Goal: Book appointment/travel/reservation

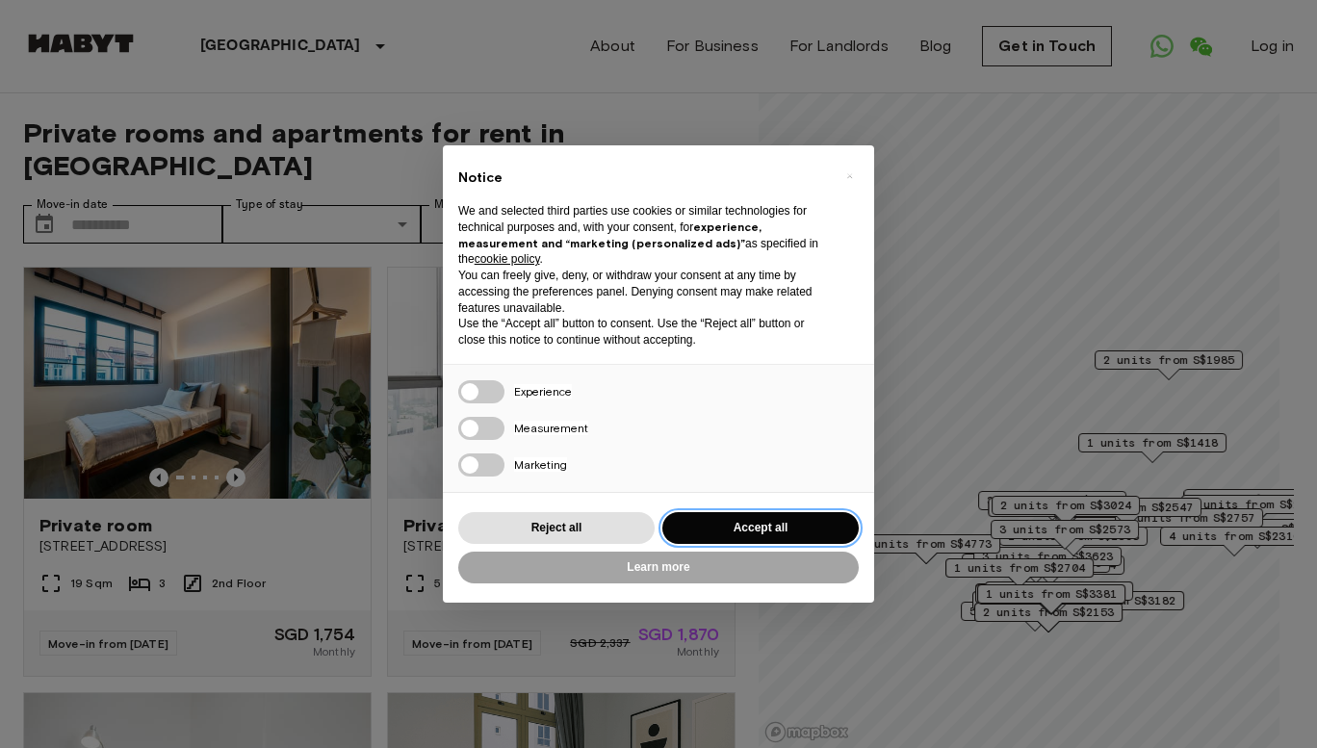
click at [758, 517] on button "Accept all" at bounding box center [761, 528] width 196 height 32
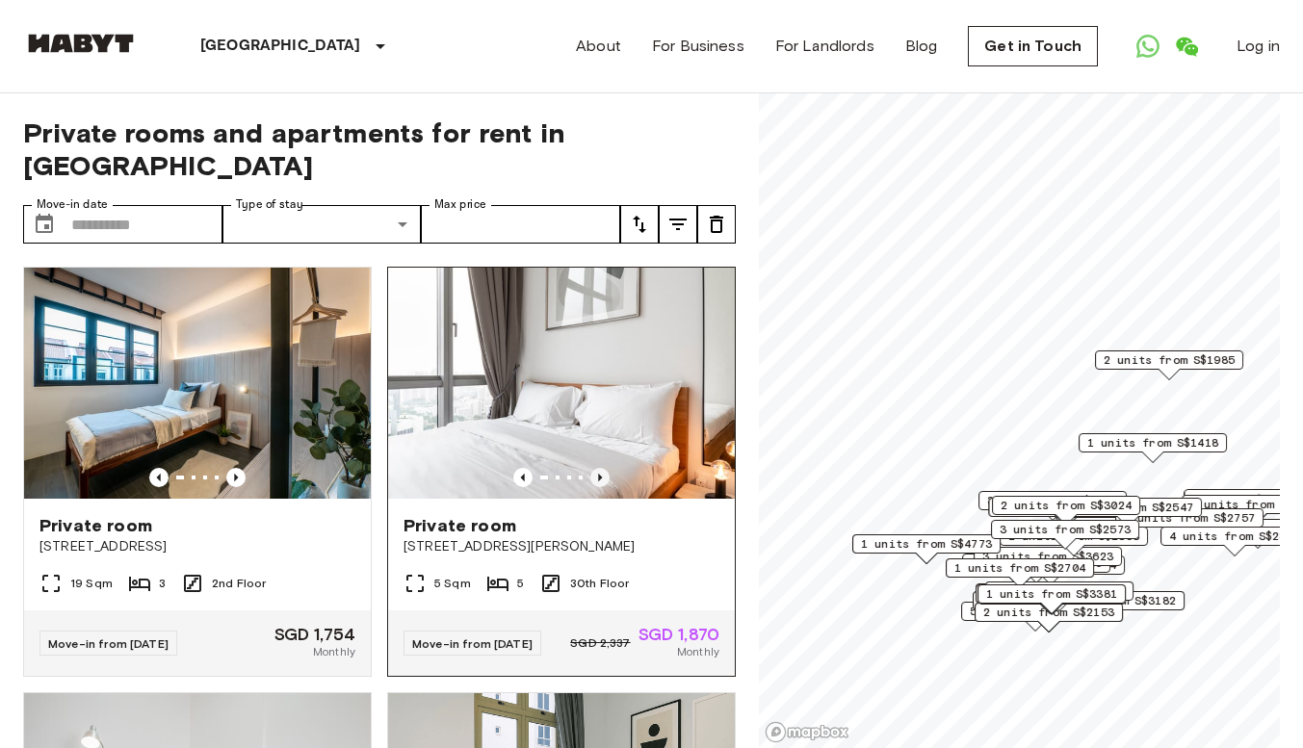
click at [591, 468] on icon "Previous image" at bounding box center [599, 477] width 19 height 19
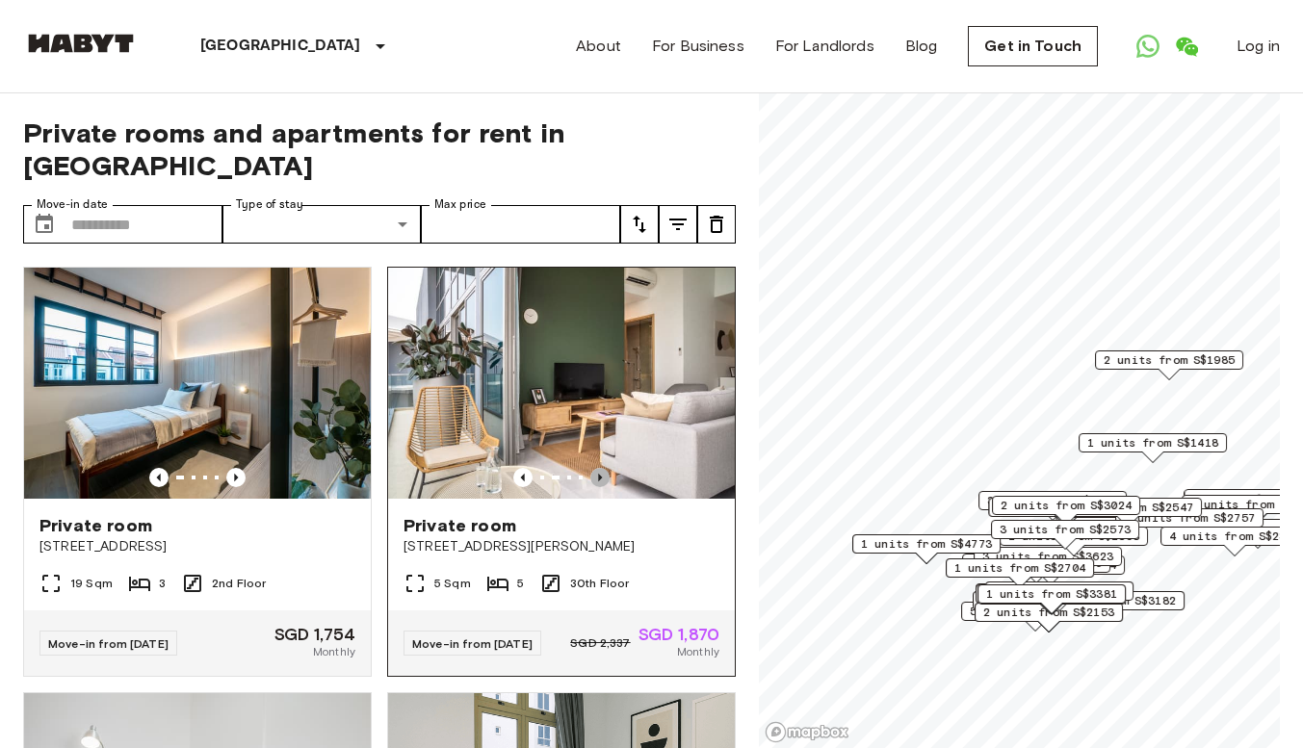
click at [591, 468] on icon "Previous image" at bounding box center [599, 477] width 19 height 19
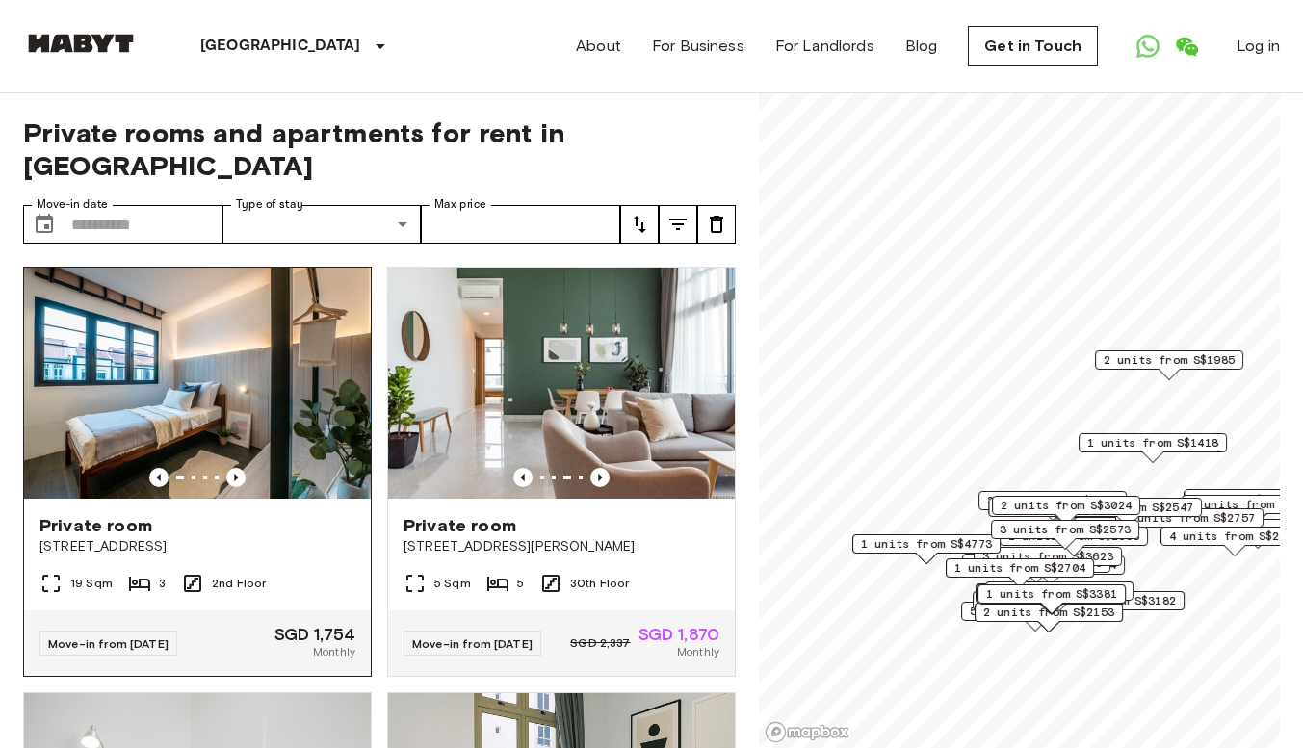
click at [304, 404] on img at bounding box center [197, 383] width 347 height 231
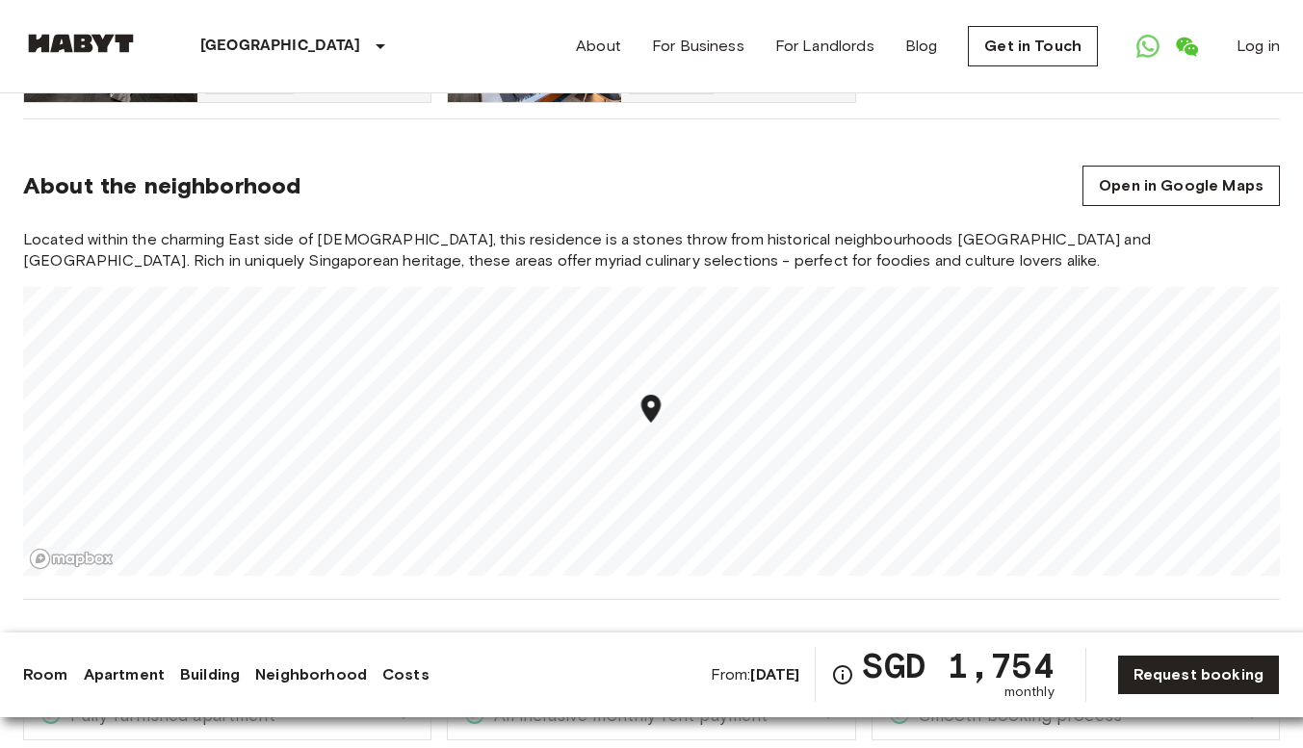
scroll to position [1156, 0]
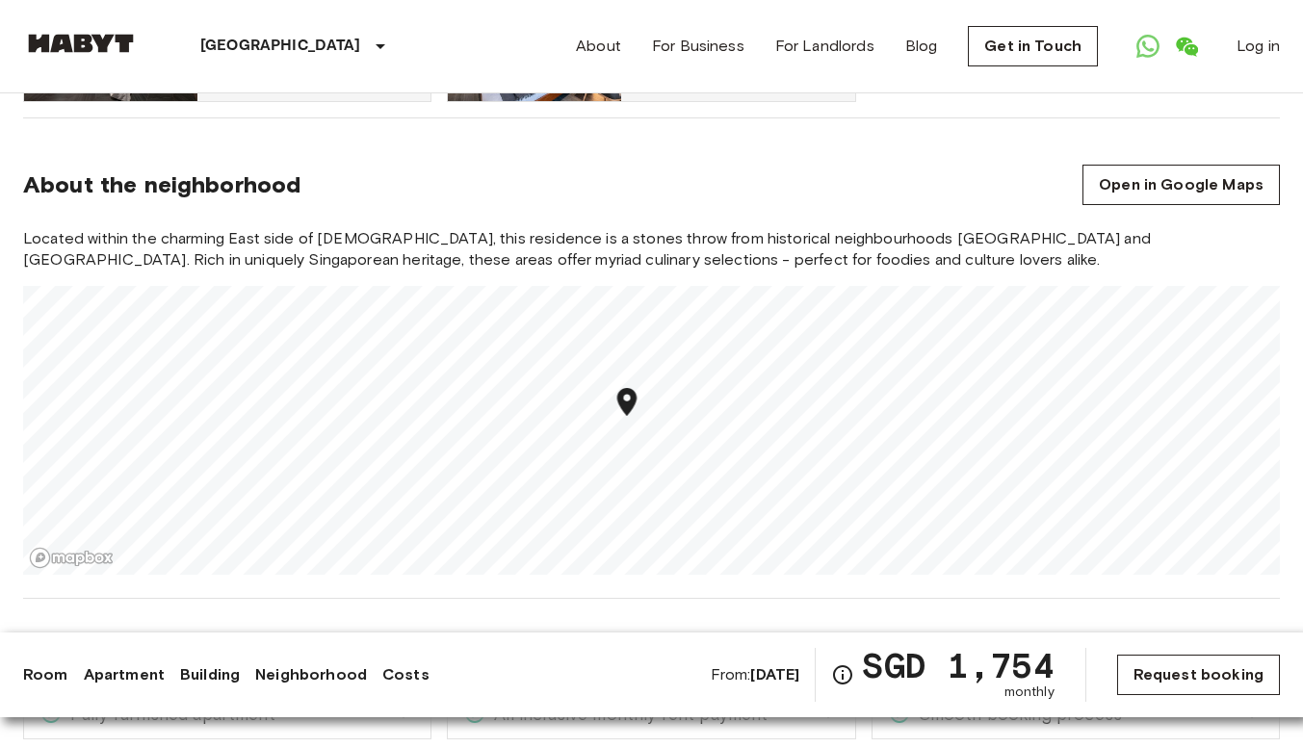
click at [1145, 673] on link "Request booking" at bounding box center [1198, 675] width 163 height 40
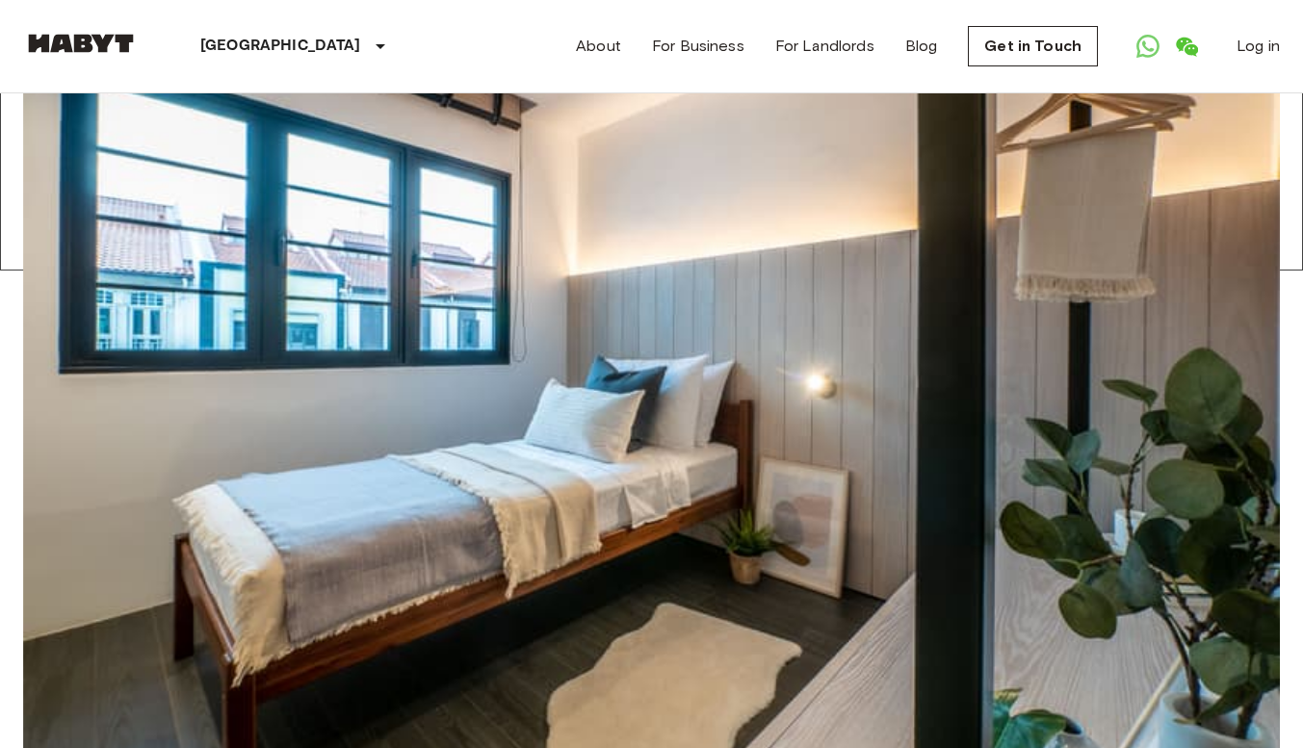
scroll to position [481, 0]
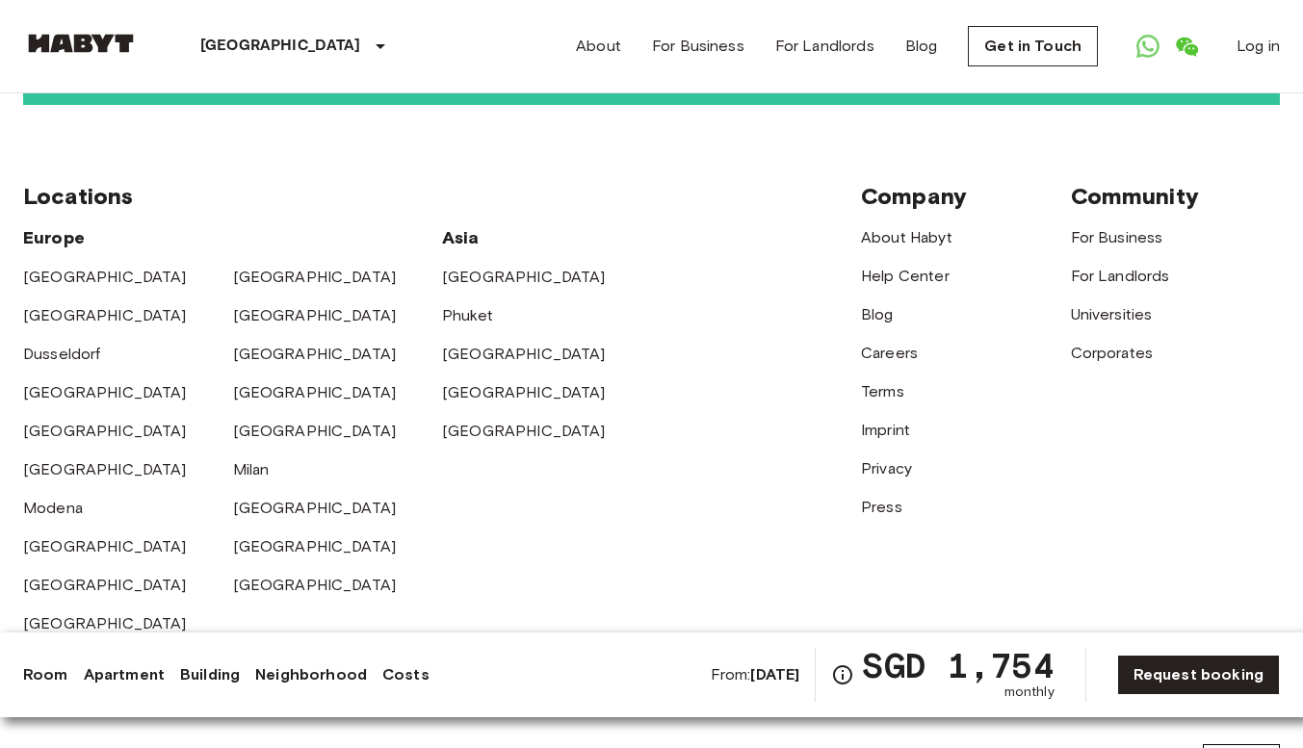
scroll to position [4154, 0]
